Goal: Book appointment/travel/reservation

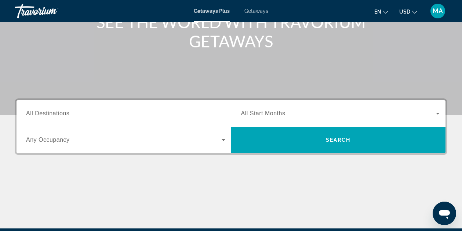
scroll to position [106, 0]
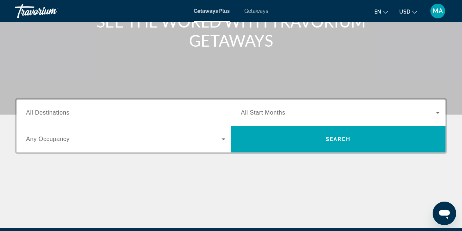
click at [272, 112] on span "All Start Months" at bounding box center [263, 112] width 44 height 6
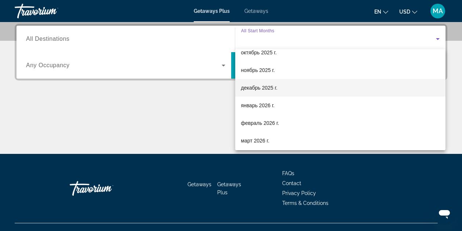
scroll to position [46, 0]
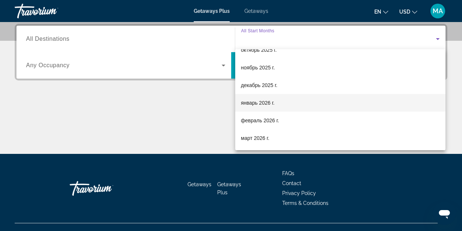
click at [265, 102] on span "январь 2026 г." at bounding box center [258, 102] width 34 height 9
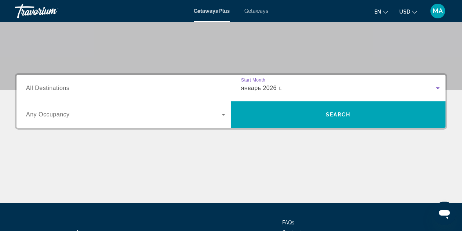
scroll to position [128, 0]
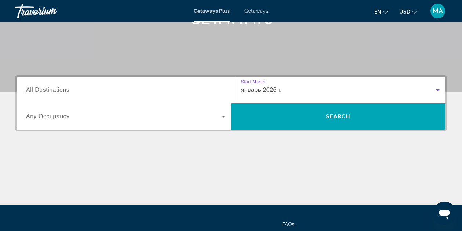
click at [66, 88] on span "All Destinations" at bounding box center [47, 90] width 43 height 6
click at [66, 88] on input "Destination All Destinations" at bounding box center [125, 90] width 199 height 9
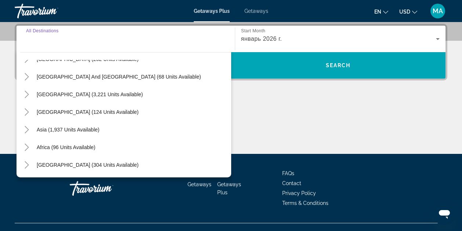
scroll to position [119, 0]
click at [84, 130] on span "Asia (1,937 units available)" at bounding box center [68, 130] width 63 height 6
type input "**********"
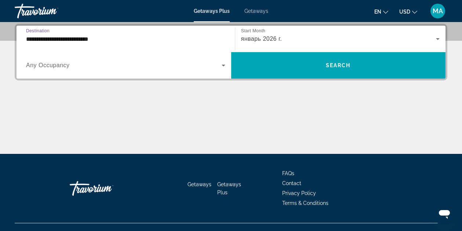
click at [59, 68] on span "Any Occupancy" at bounding box center [48, 65] width 44 height 6
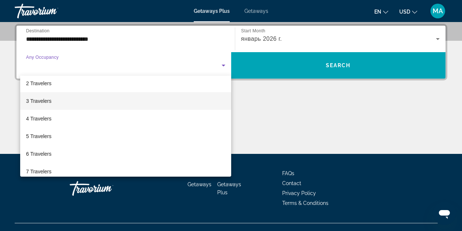
scroll to position [28, 0]
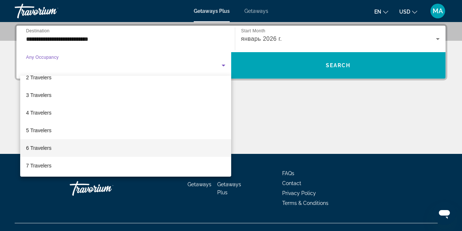
click at [58, 148] on mat-option "6 Travelers" at bounding box center [125, 148] width 211 height 18
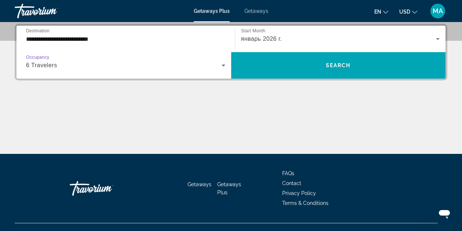
click at [187, 123] on div "Main content" at bounding box center [231, 126] width 433 height 55
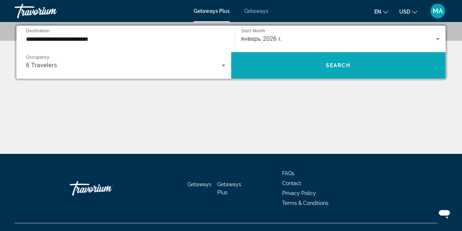
click at [341, 69] on span "Search widget" at bounding box center [338, 66] width 215 height 18
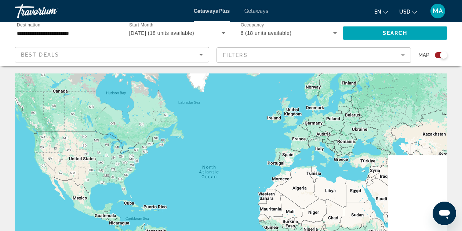
click at [383, 166] on div "Main content" at bounding box center [231, 183] width 433 height 220
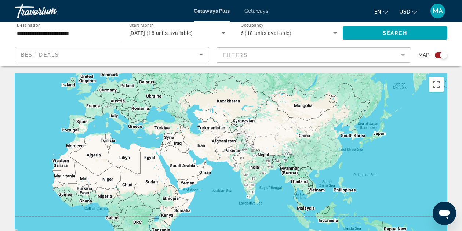
drag, startPoint x: 383, startPoint y: 166, endPoint x: 172, endPoint y: 129, distance: 214.3
click at [172, 129] on div "Main content" at bounding box center [231, 183] width 433 height 220
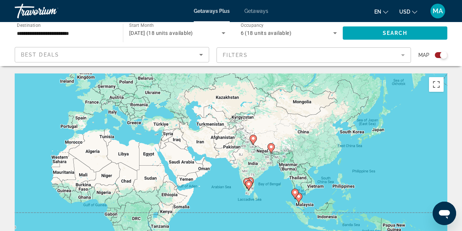
click at [300, 198] on image "Main content" at bounding box center [299, 196] width 4 height 4
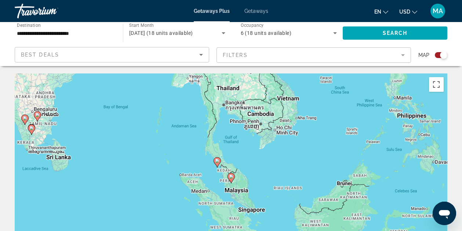
click at [231, 179] on icon "Main content" at bounding box center [231, 178] width 7 height 10
type input "**********"
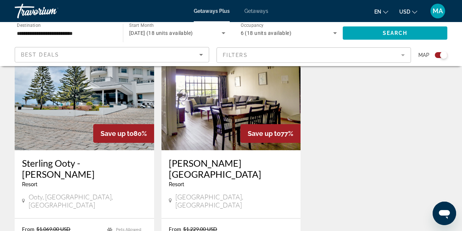
scroll to position [844, 0]
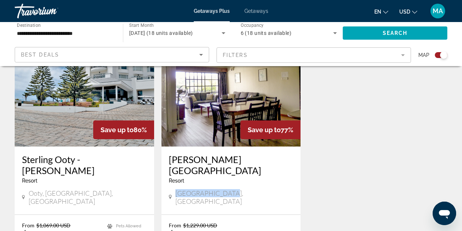
drag, startPoint x: 177, startPoint y: 140, endPoint x: 224, endPoint y: 140, distance: 47.4
click at [224, 189] on span "[GEOGRAPHIC_DATA], [GEOGRAPHIC_DATA]" at bounding box center [234, 197] width 118 height 16
copy span "[GEOGRAPHIC_DATA], [GEOGRAPHIC_DATA]"
